Goal: Find contact information: Find contact information

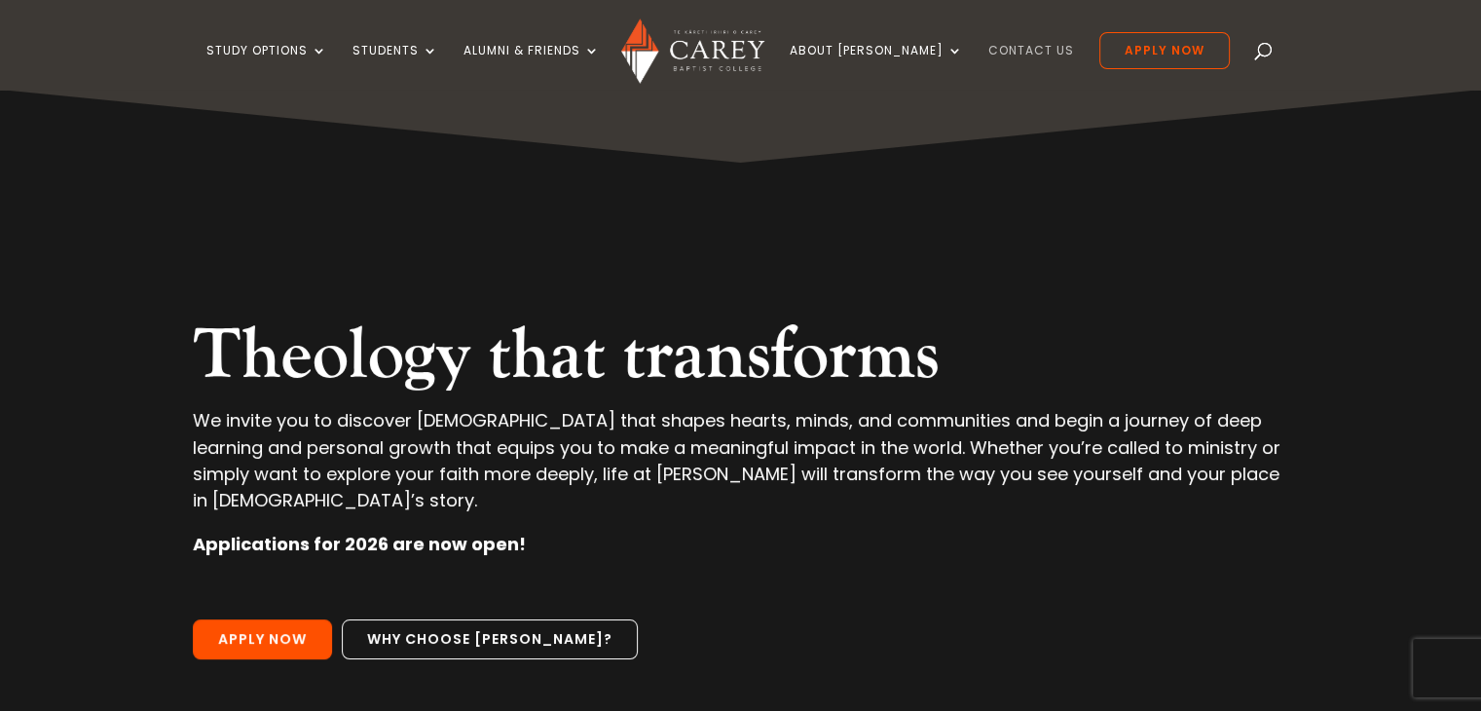
drag, startPoint x: 0, startPoint y: 0, endPoint x: 994, endPoint y: 46, distance: 995.5
click at [994, 46] on link "Contact Us" at bounding box center [1032, 67] width 86 height 46
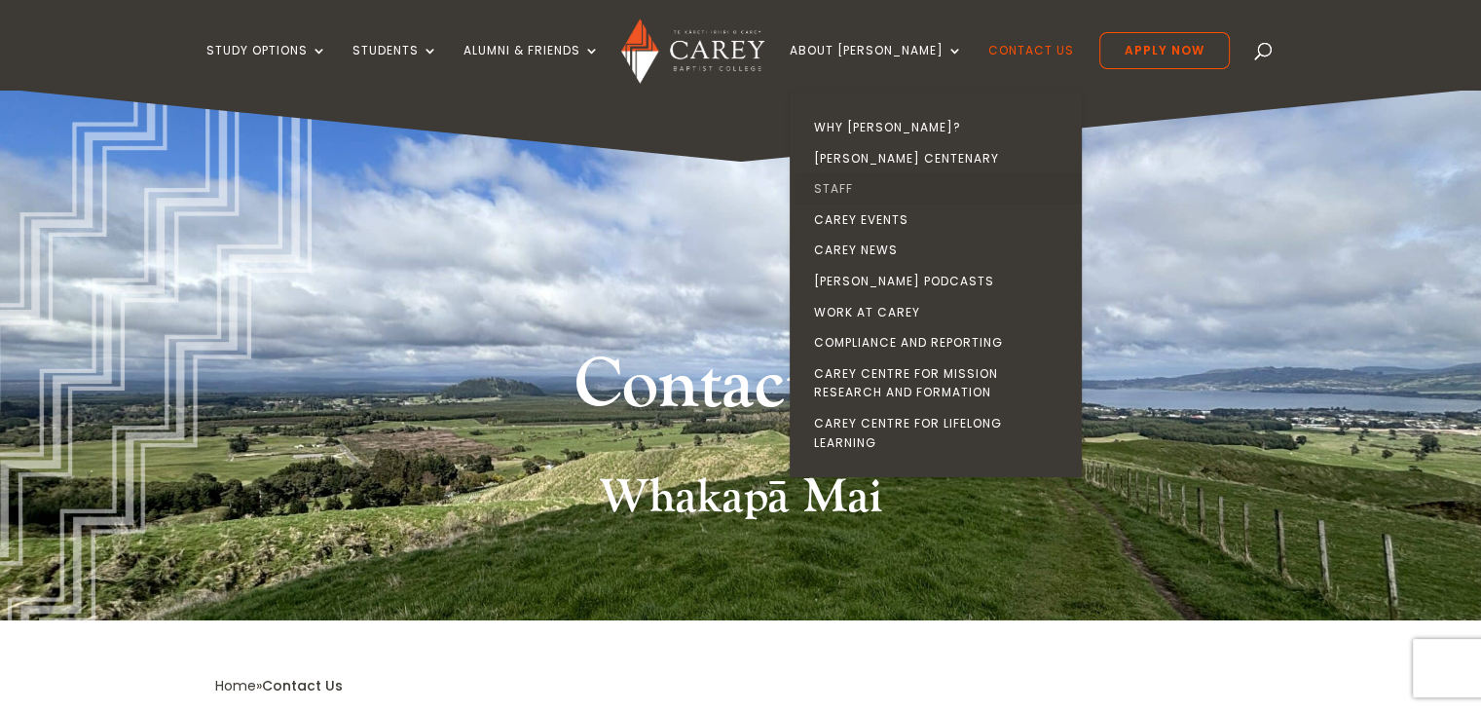
click at [869, 184] on link "Staff" at bounding box center [941, 188] width 292 height 31
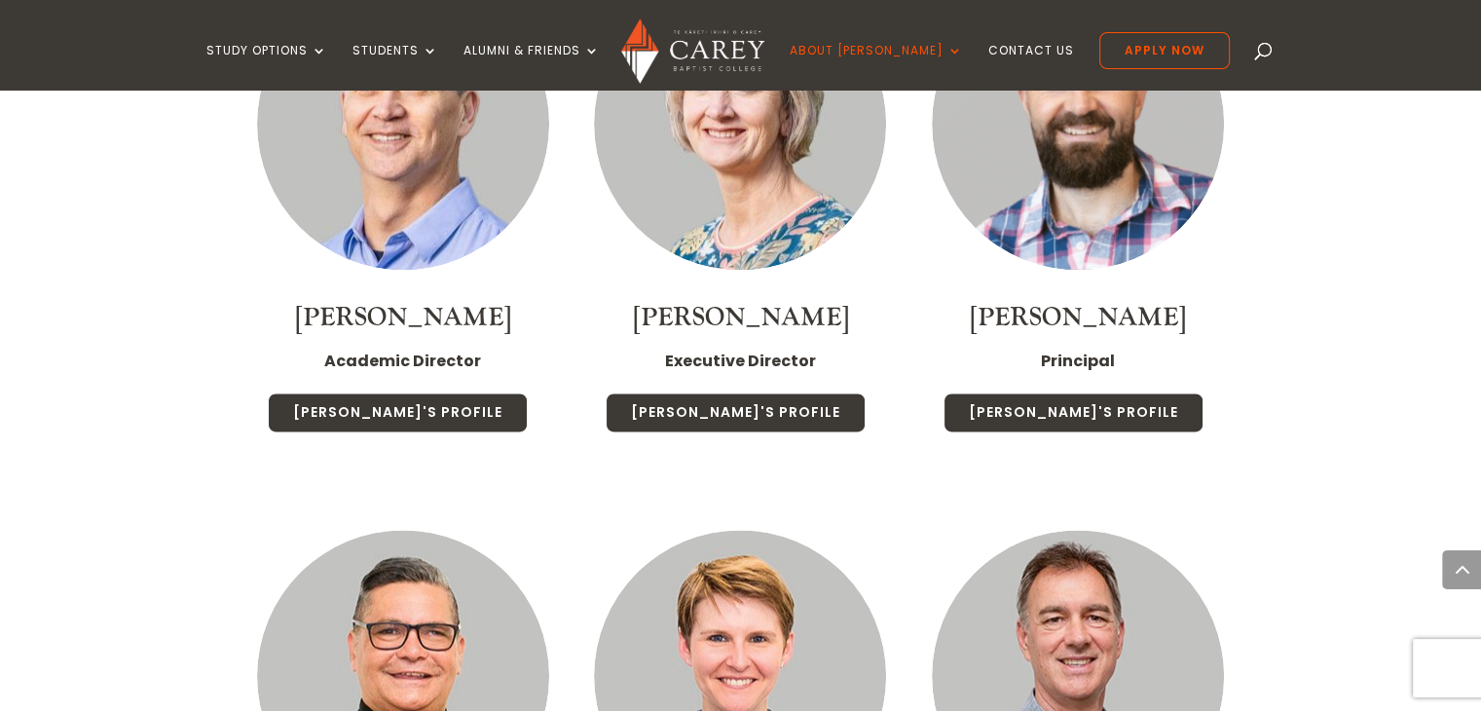
scroll to position [2388, 0]
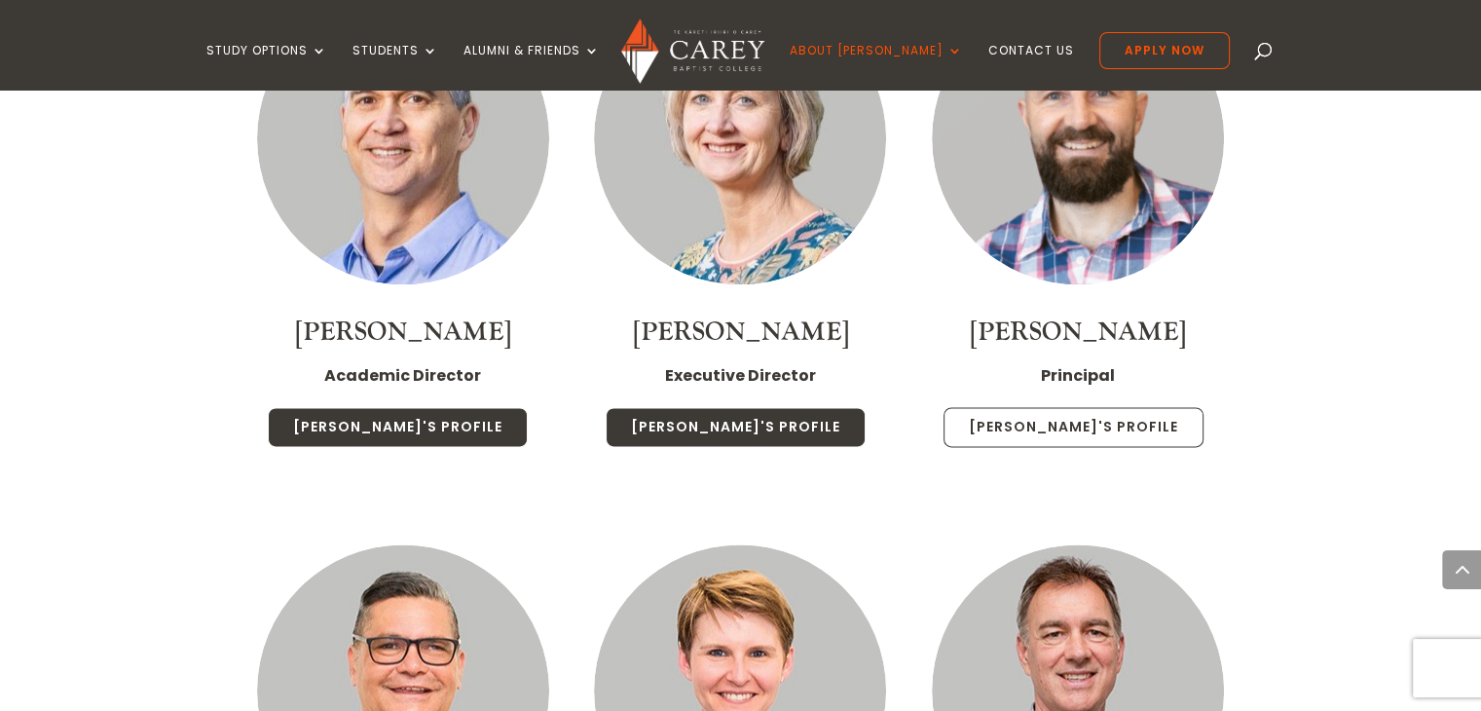
click at [1060, 407] on link "Paul's Profile" at bounding box center [1074, 427] width 260 height 41
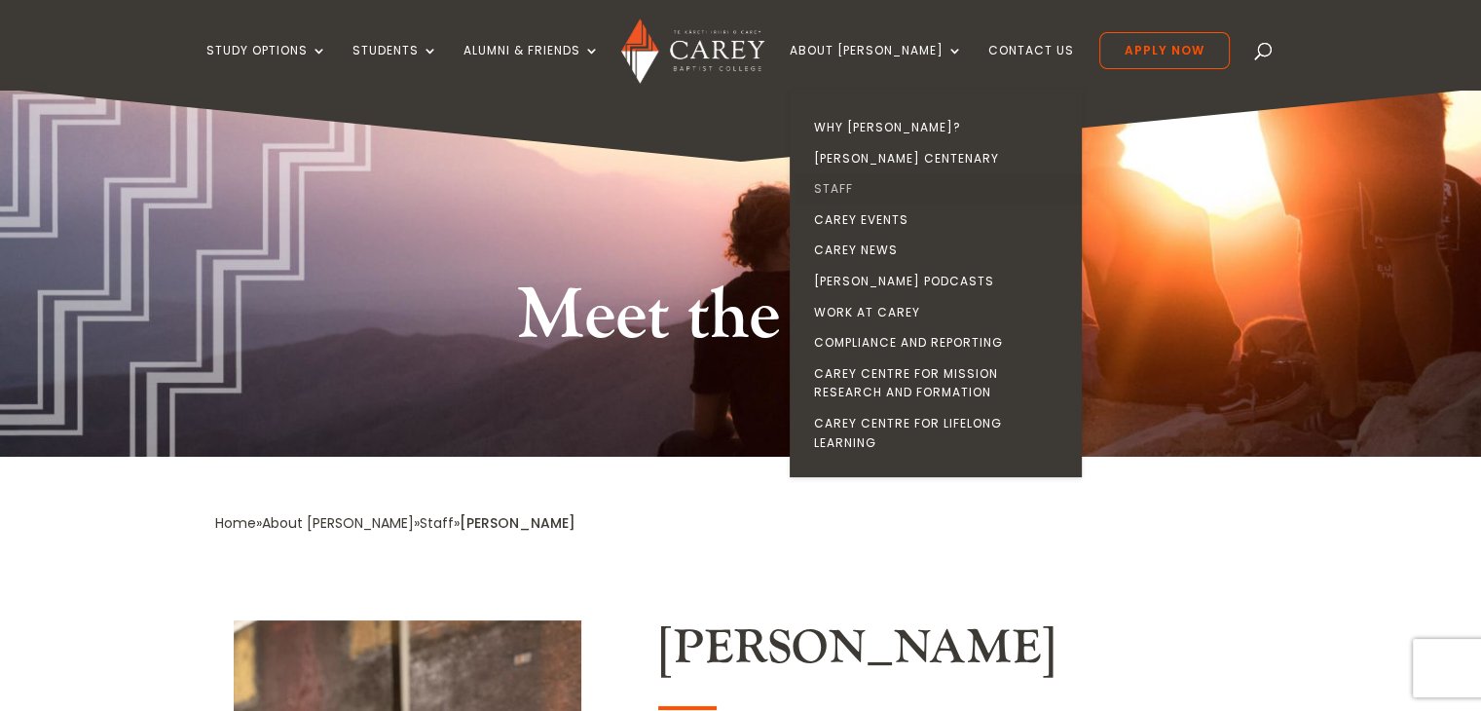
click at [873, 180] on link "Staff" at bounding box center [941, 188] width 292 height 31
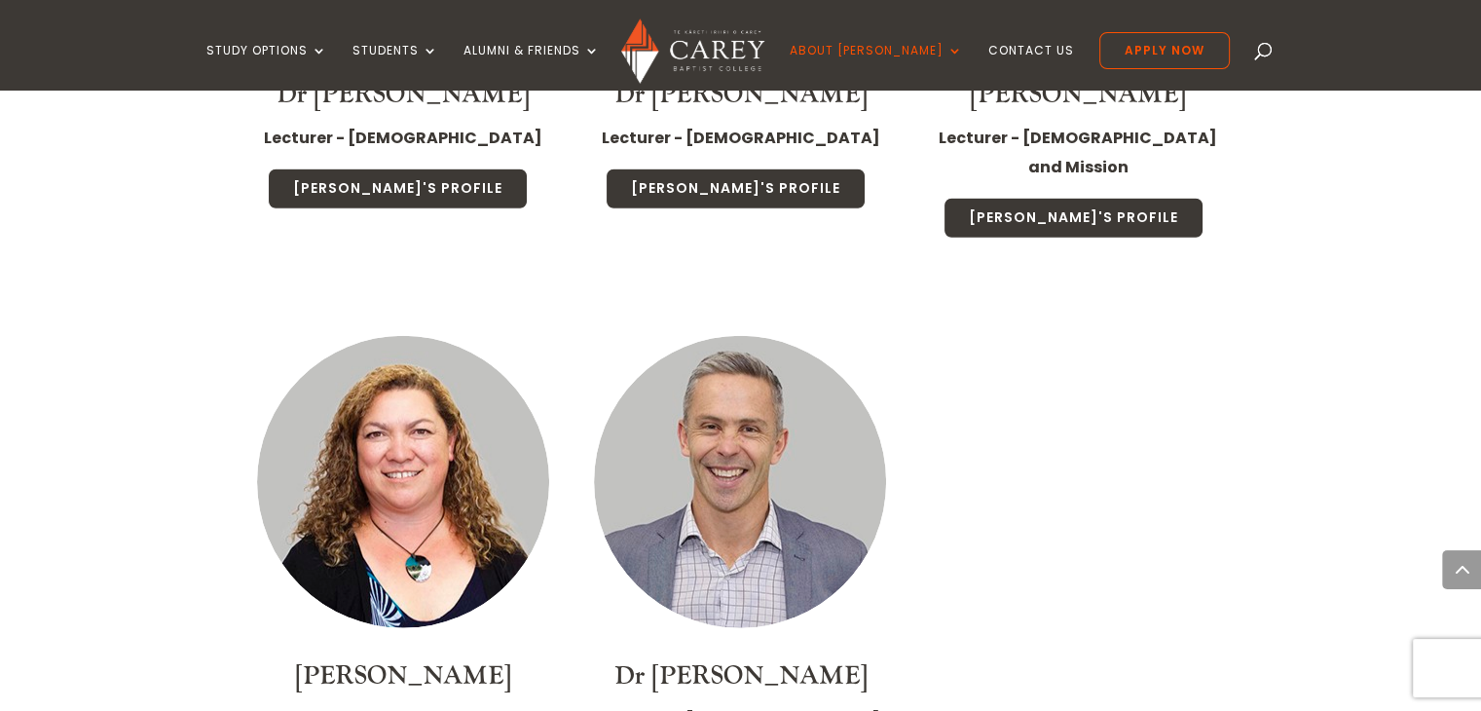
scroll to position [5100, 0]
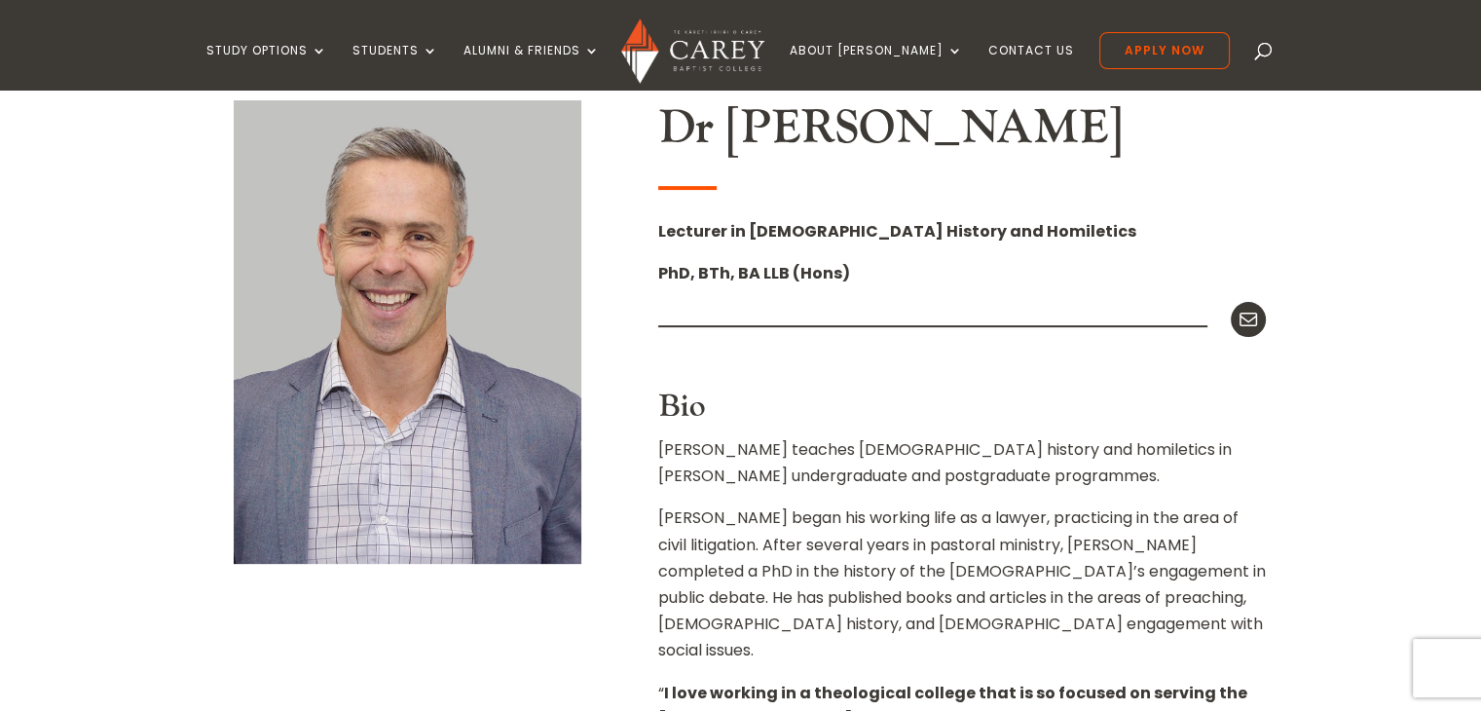
scroll to position [514, 0]
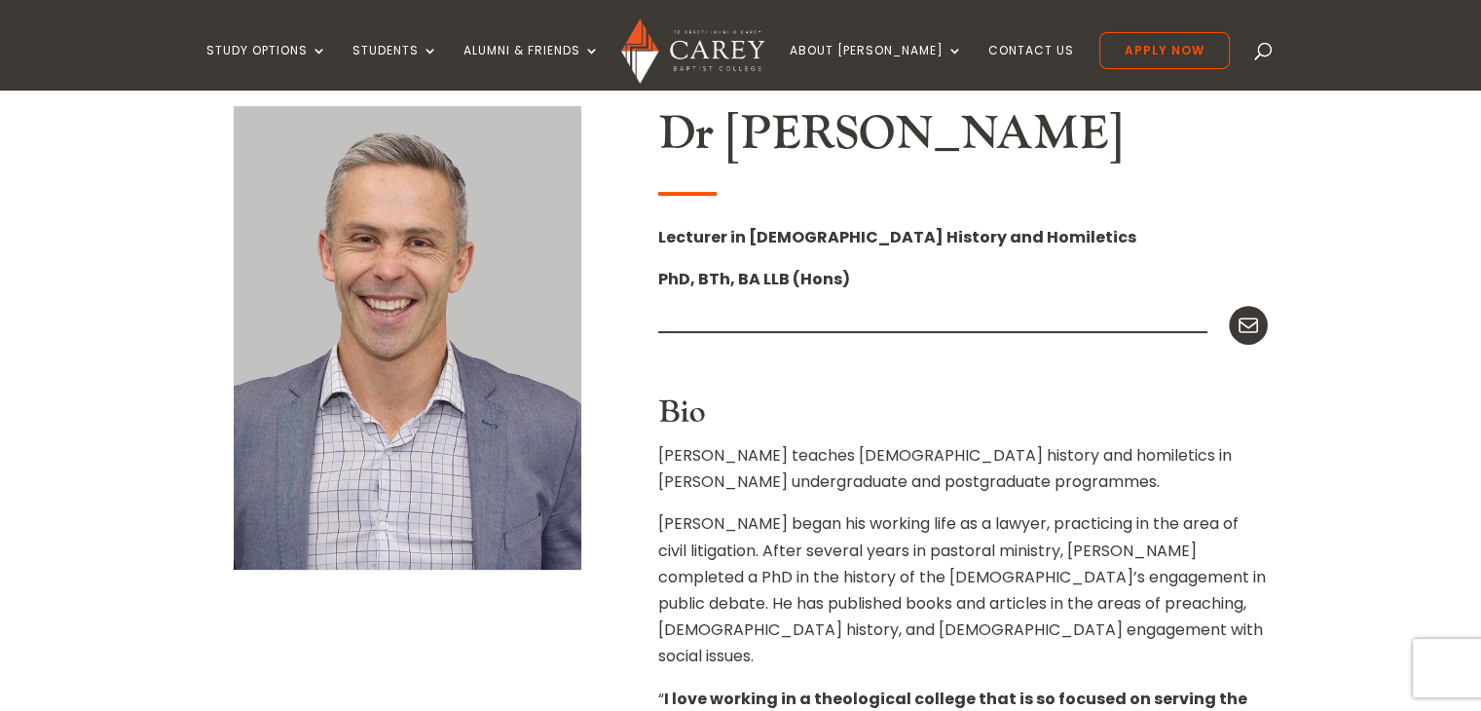
click at [1246, 326] on icon at bounding box center [1248, 325] width 25 height 25
